Goal: Information Seeking & Learning: Learn about a topic

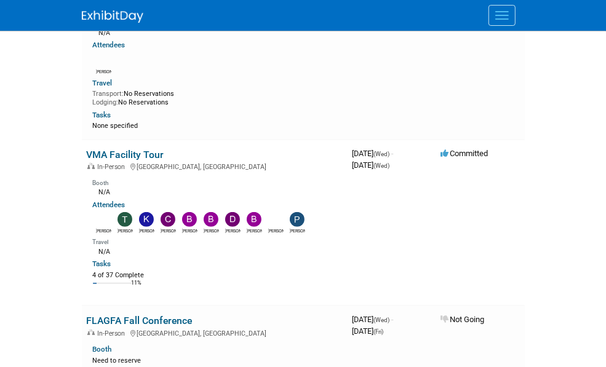
scroll to position [123, 0]
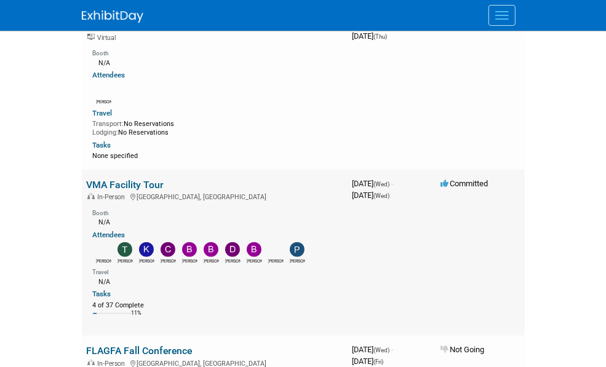
click at [87, 179] on link "VMA Facility Tour" at bounding box center [126, 185] width 78 height 12
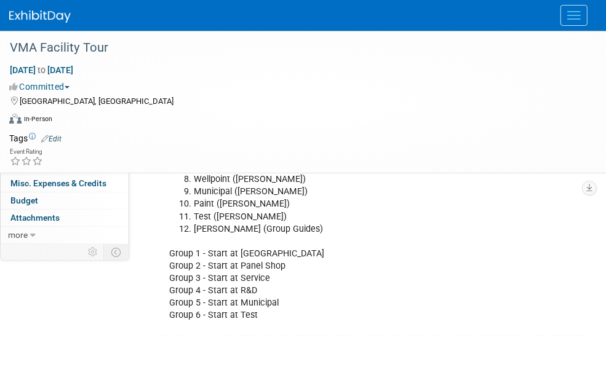
scroll to position [287, 0]
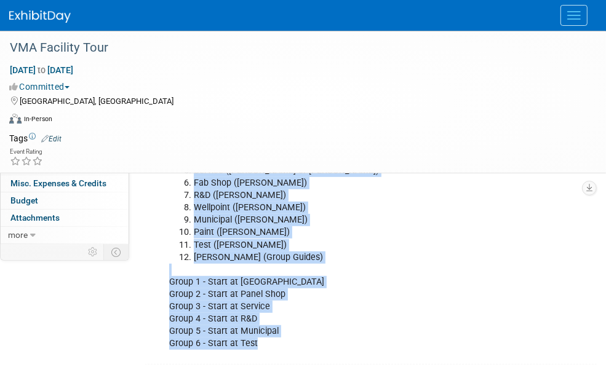
drag, startPoint x: 281, startPoint y: 346, endPoint x: 169, endPoint y: 111, distance: 259.6
click at [169, 111] on div "Tour Stops: Warehouse - Kardex (Mike Sumner) Fleet (Troy Caton) Panel Shop (Tim…" at bounding box center [368, 227] width 414 height 260
copy div "Tour Stops: Warehouse - Kardex (Mike Sumner) Fleet (Troy Caton) Panel Shop (Tim…"
click at [359, 227] on li "Paint (Will Cameron)" at bounding box center [380, 233] width 373 height 12
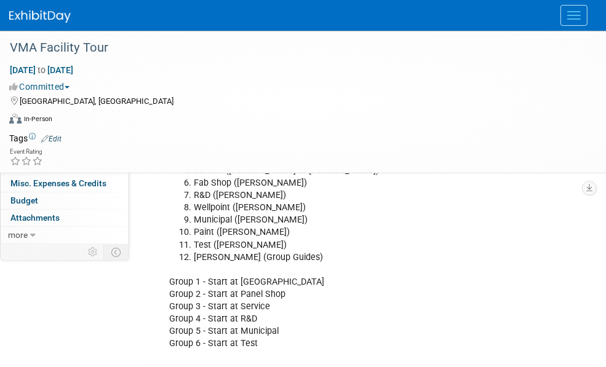
click at [360, 273] on div "Tour Stops: Warehouse - Kardex (Mike Sumner) Fleet (Troy Caton) Panel Shop (Tim…" at bounding box center [368, 227] width 414 height 260
click at [0, 0] on link "Events" at bounding box center [0, 0] width 0 height 0
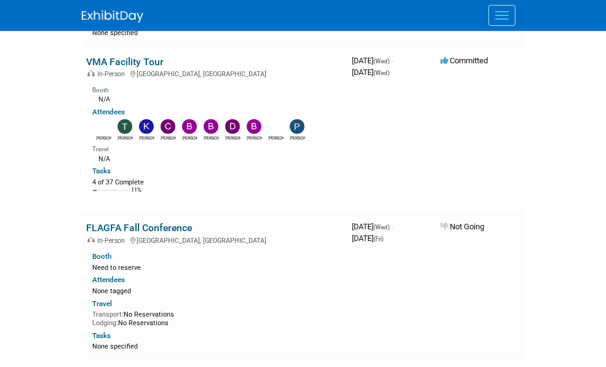
scroll to position [431, 0]
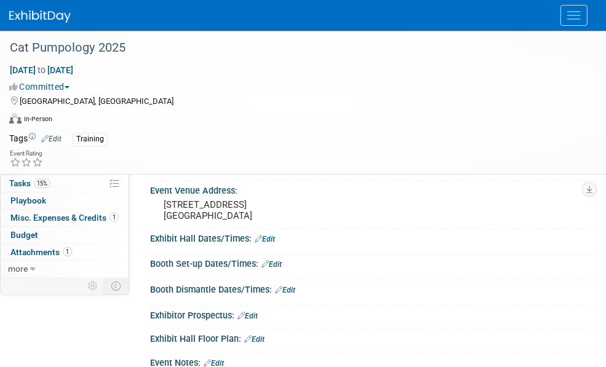
click at [0, 0] on link "Events" at bounding box center [0, 0] width 0 height 0
